Goal: Transaction & Acquisition: Purchase product/service

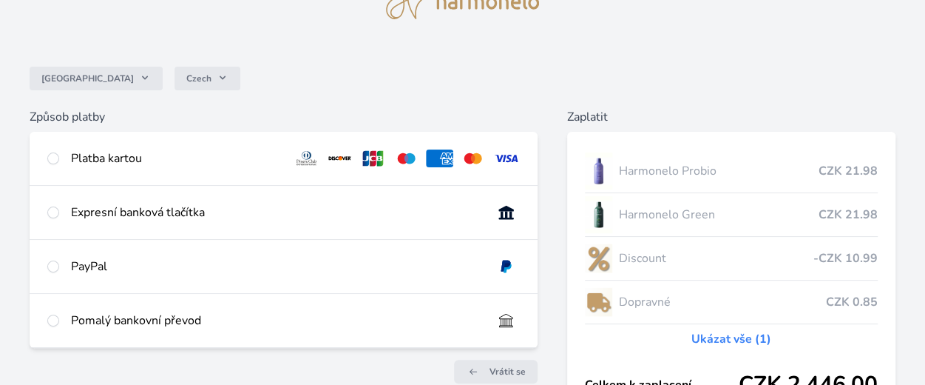
scroll to position [77, 0]
click at [55, 161] on input "radio" at bounding box center [53, 158] width 12 height 12
radio input "true"
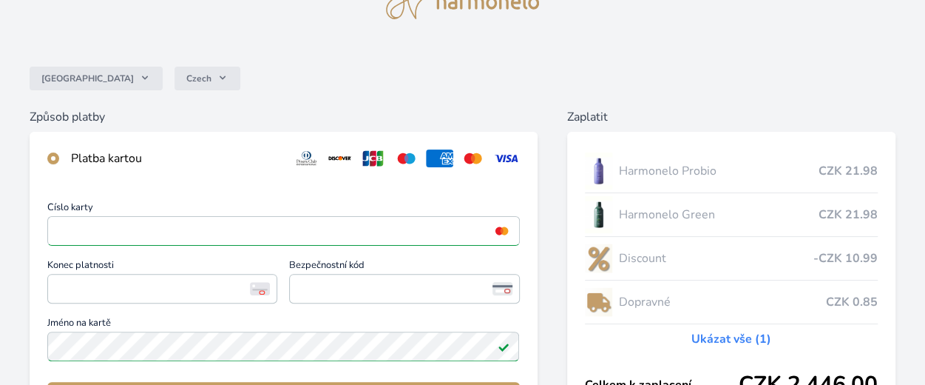
click at [402, 320] on span "Jméno na kartě" at bounding box center [283, 324] width 473 height 13
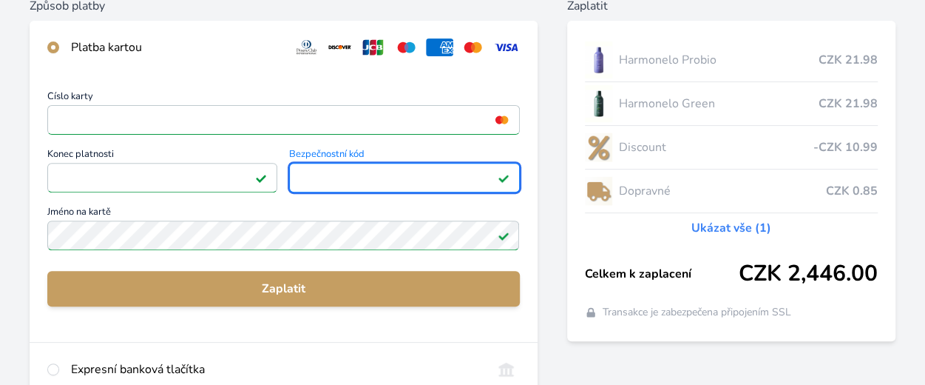
scroll to position [173, 0]
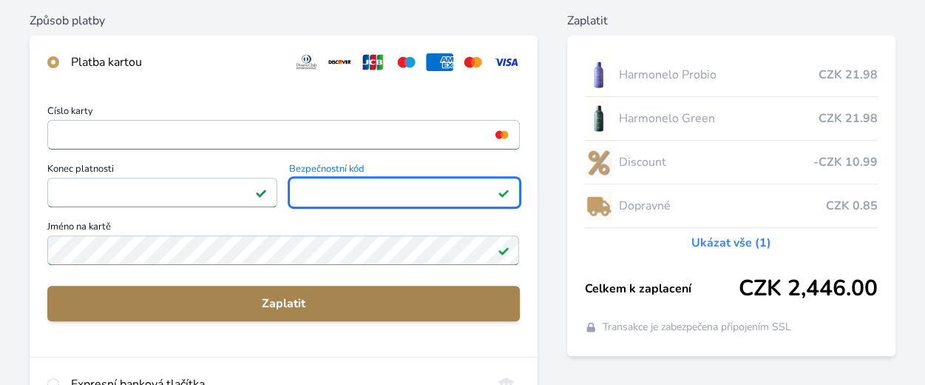
click at [285, 303] on span "Zaplatit" at bounding box center [283, 303] width 449 height 18
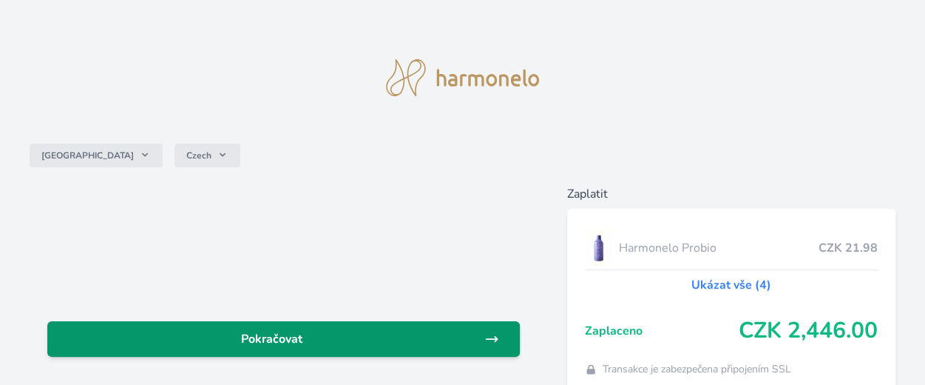
click at [285, 337] on span "Pokračovat" at bounding box center [271, 339] width 425 height 18
